Goal: Transaction & Acquisition: Purchase product/service

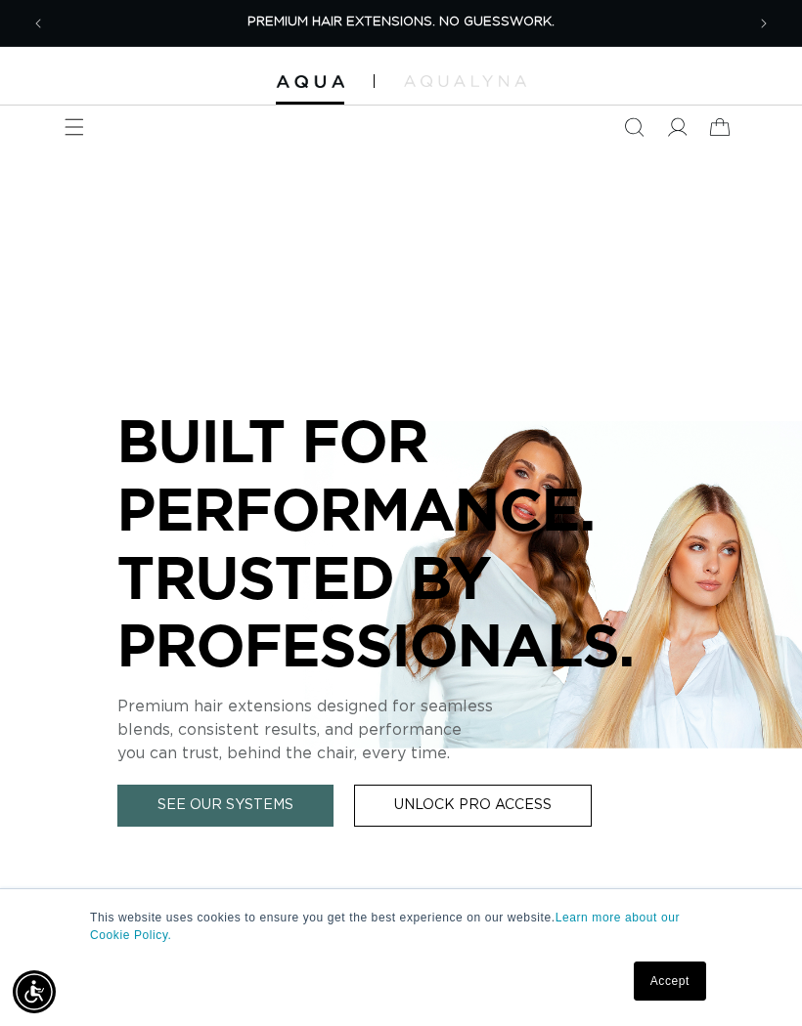
click at [76, 131] on icon "Menu" at bounding box center [75, 127] width 20 height 20
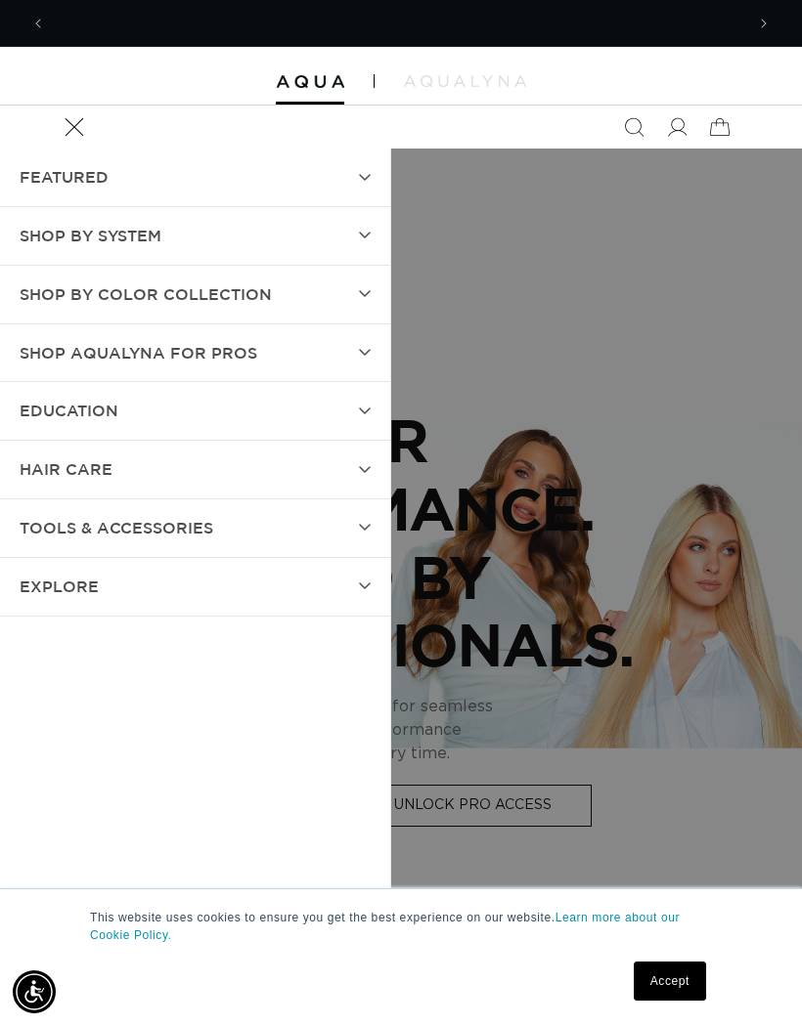
scroll to position [0, 698]
click at [631, 130] on icon "Search" at bounding box center [634, 127] width 20 height 20
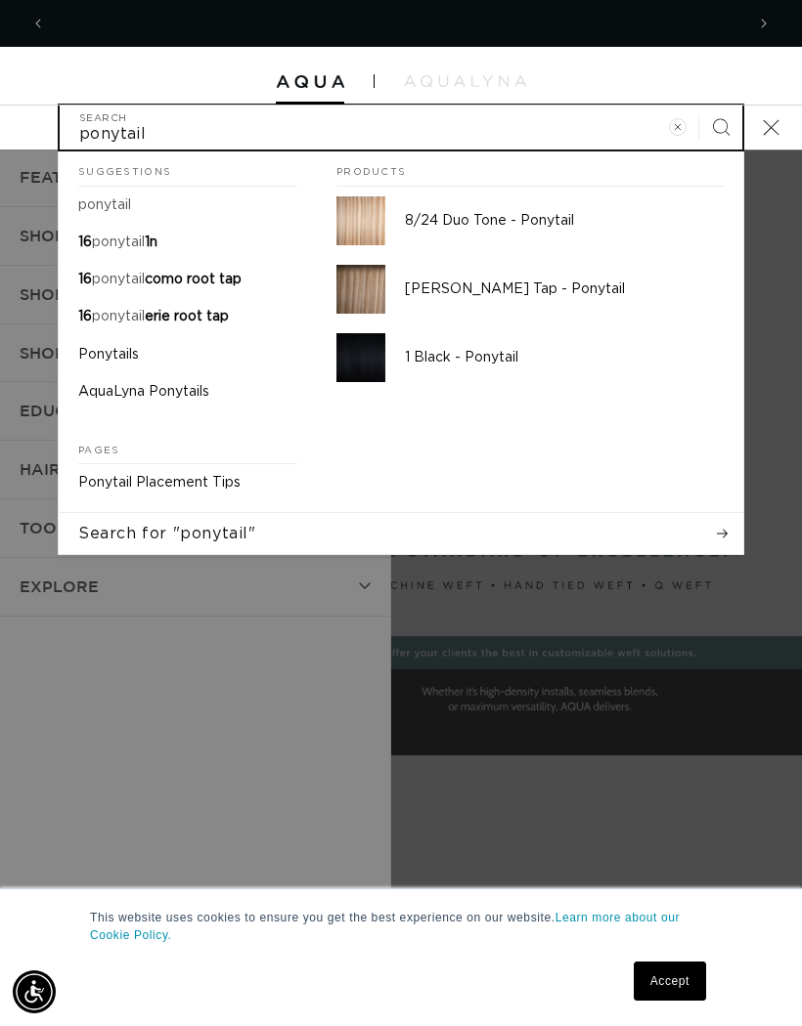
scroll to position [0, 0]
type input "ponytail"
click at [720, 126] on button "Search" at bounding box center [720, 127] width 43 height 43
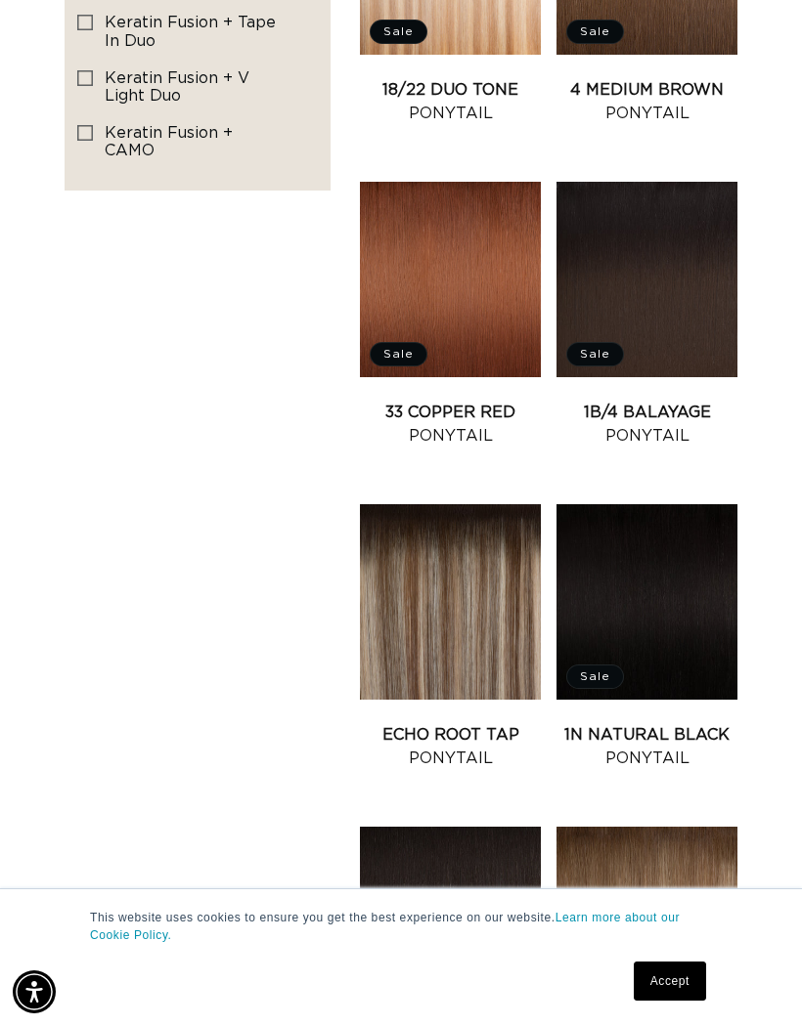
scroll to position [0, 698]
click at [468, 723] on link "Echo Root Tap Ponytail" at bounding box center [450, 746] width 181 height 47
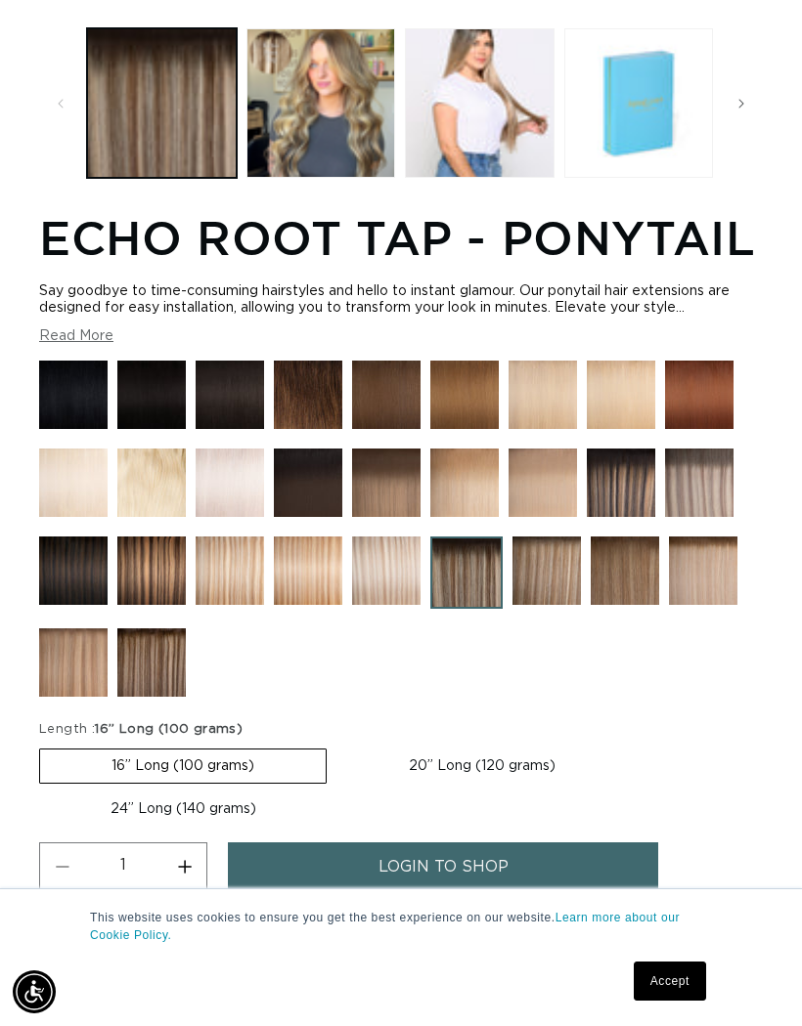
click at [153, 589] on img at bounding box center [151, 571] width 68 height 68
